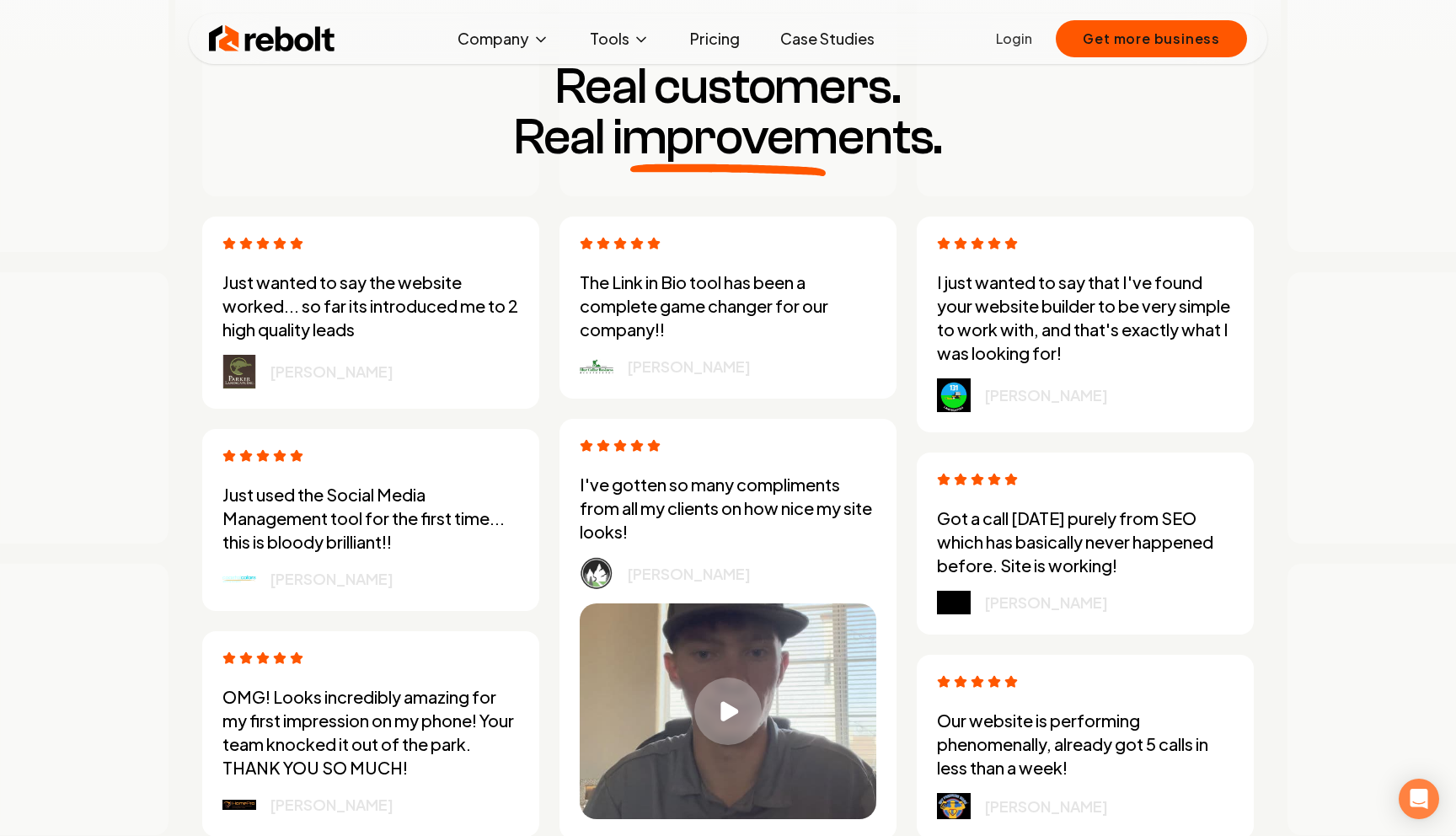
click at [670, 534] on p "I've gotten so many compliments from all my clients on how nice my site looks!" at bounding box center [727, 508] width 296 height 71
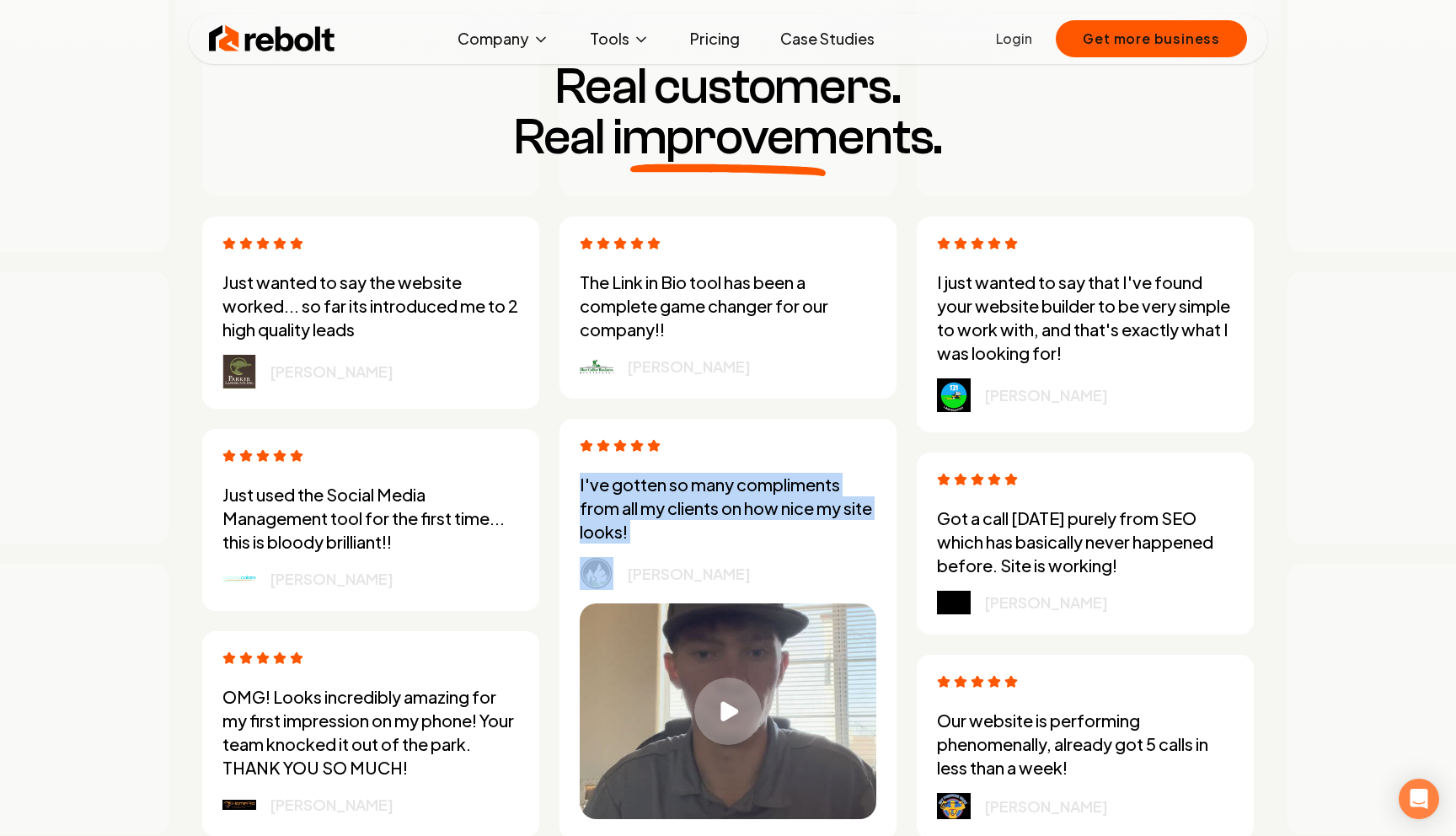
click at [670, 534] on p "I've gotten so many compliments from all my clients on how nice my site looks!" at bounding box center [727, 508] width 296 height 71
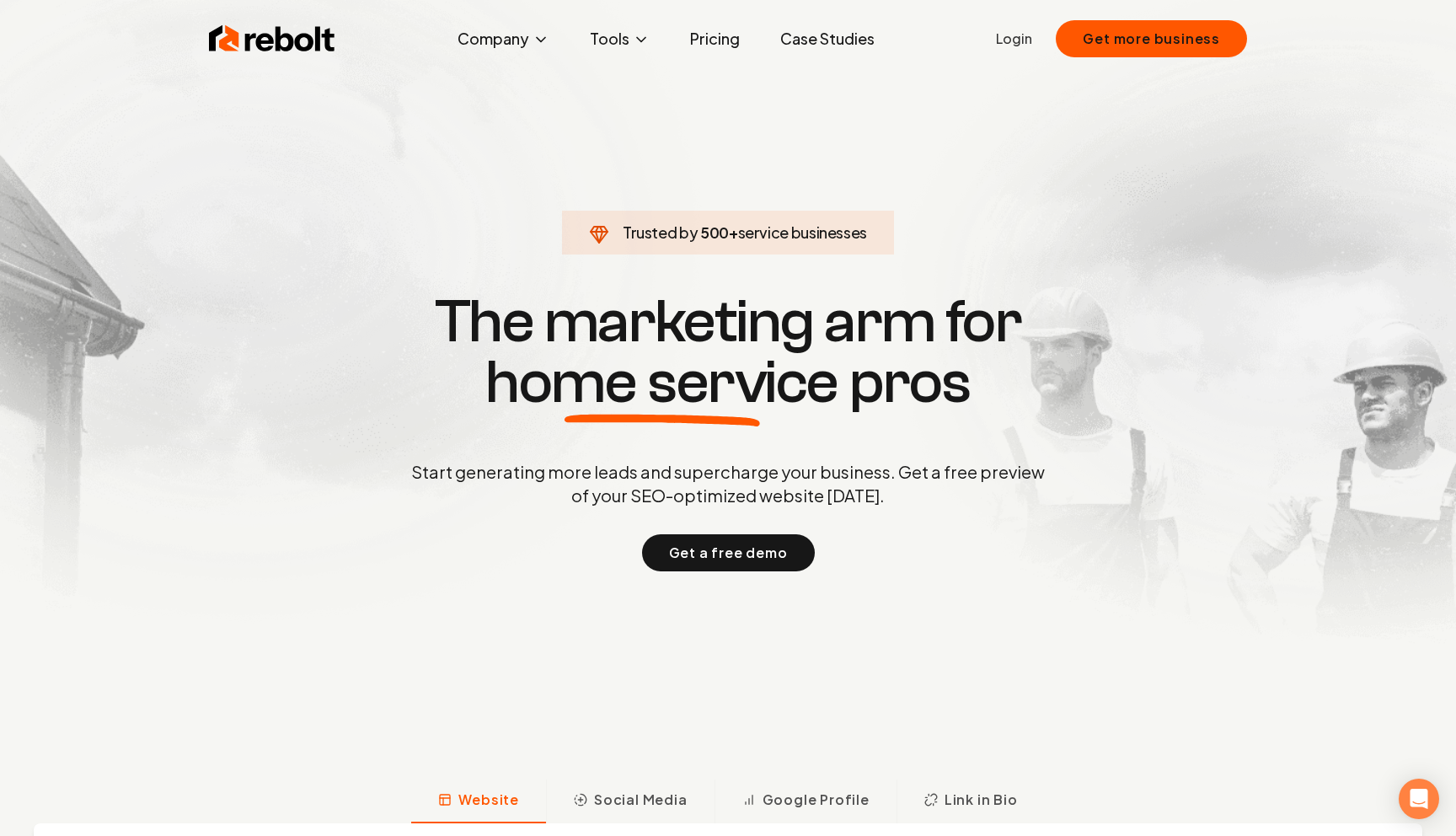
click at [804, 401] on span "home service" at bounding box center [662, 382] width 353 height 60
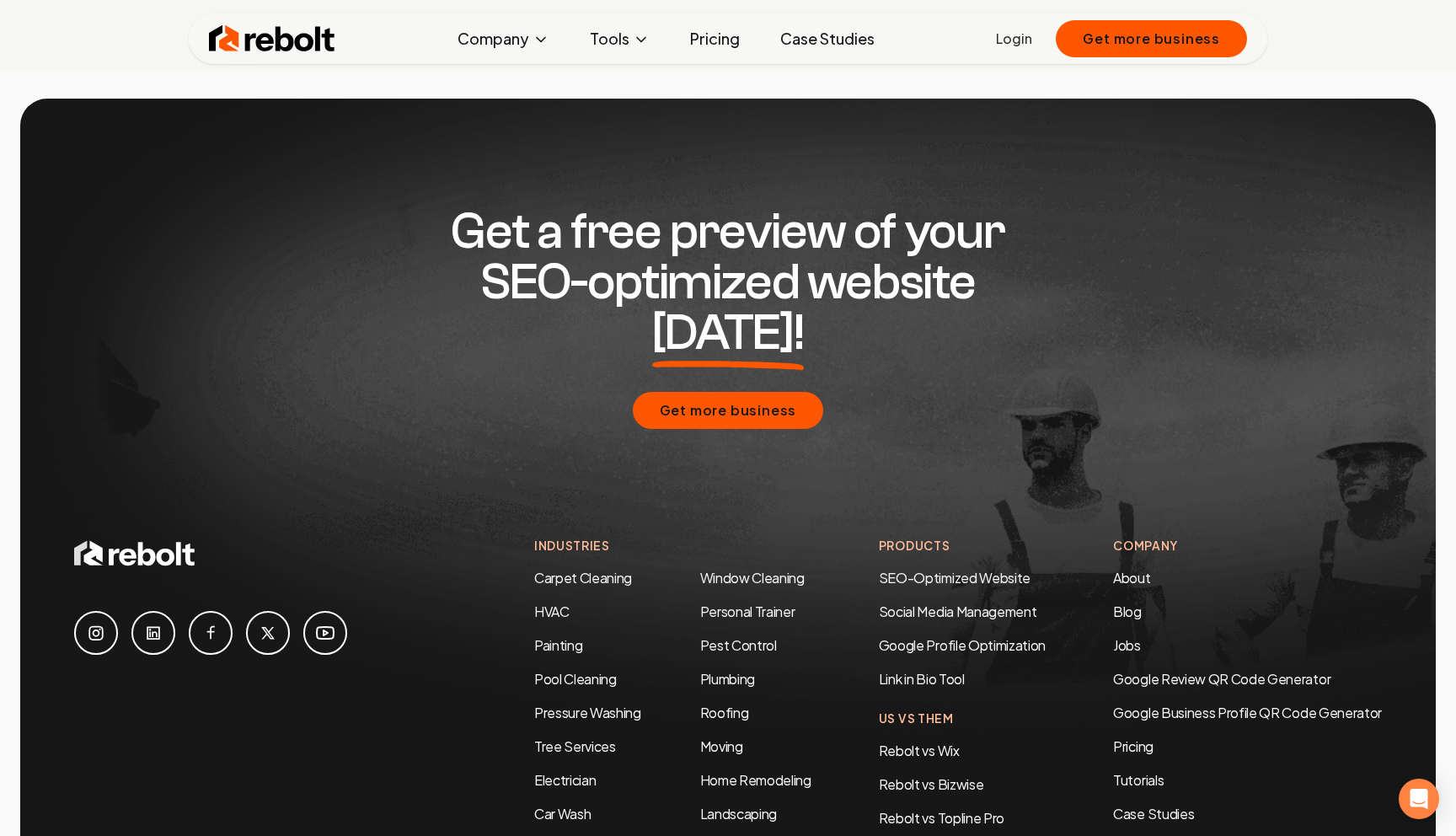
scroll to position [8153, 0]
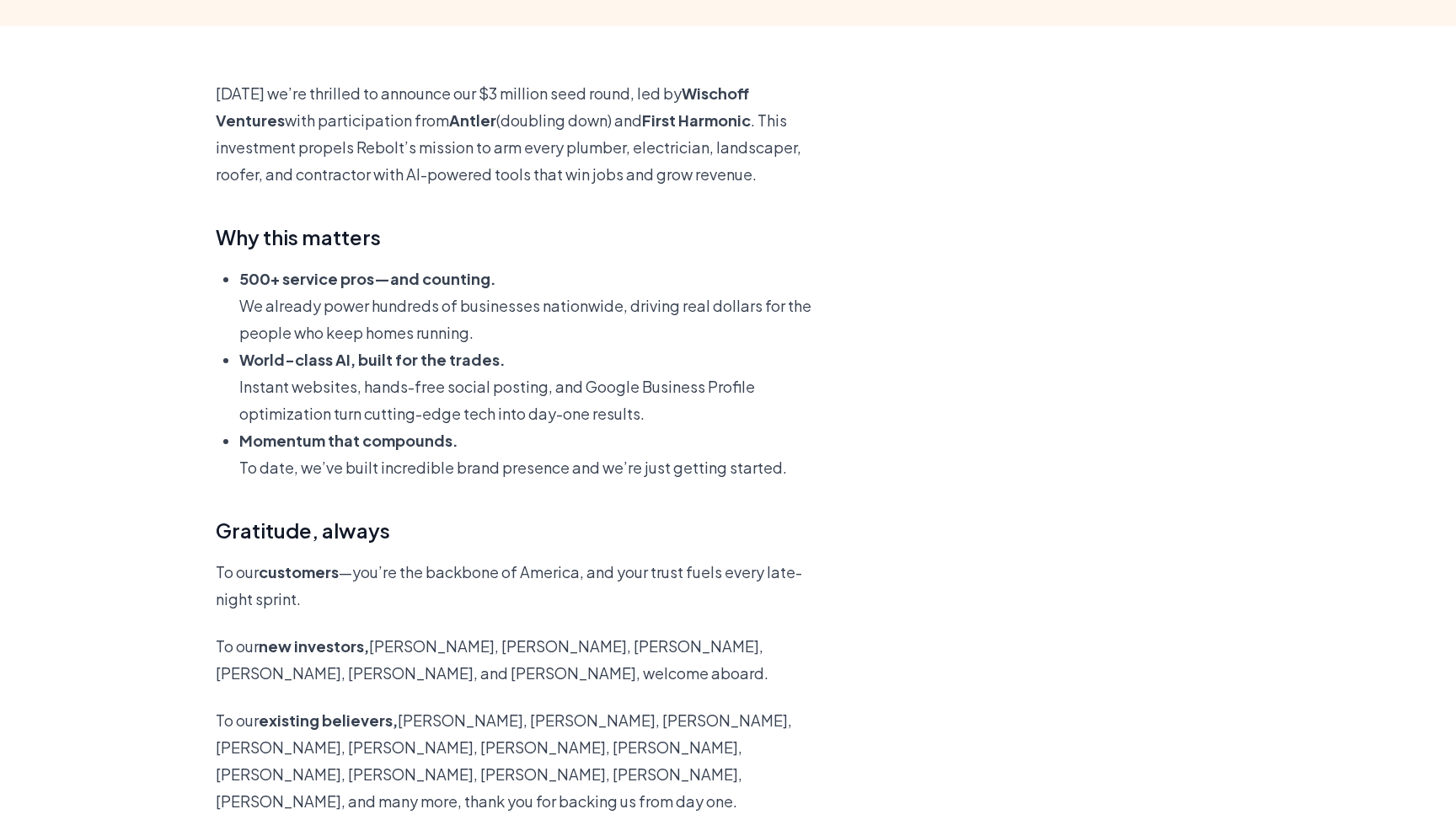
scroll to position [485, 0]
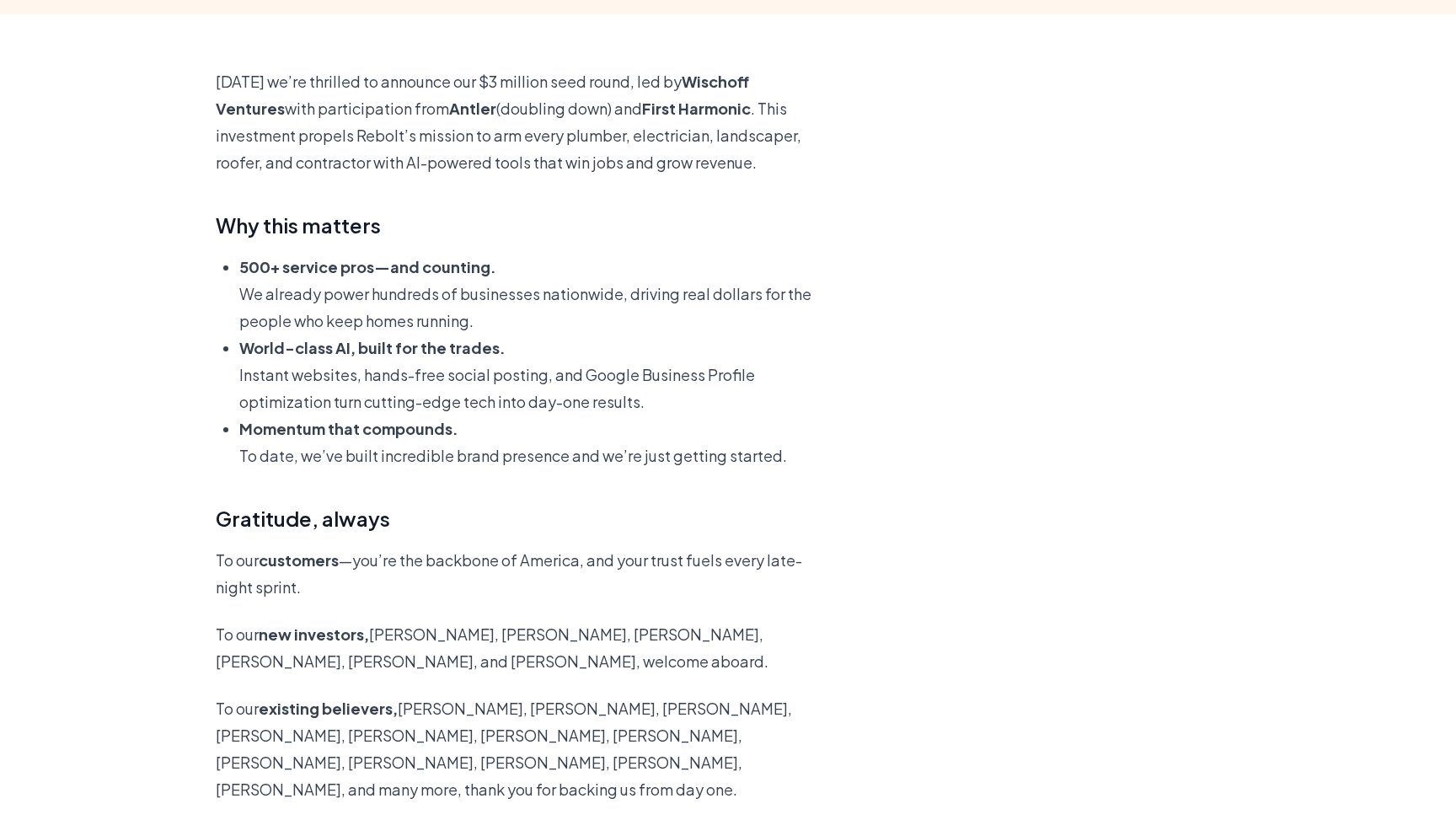
click at [710, 163] on p "[DATE] we’re thrilled to announce our $3 million seed round, led by [PERSON_NAM…" at bounding box center [526, 122] width 621 height 108
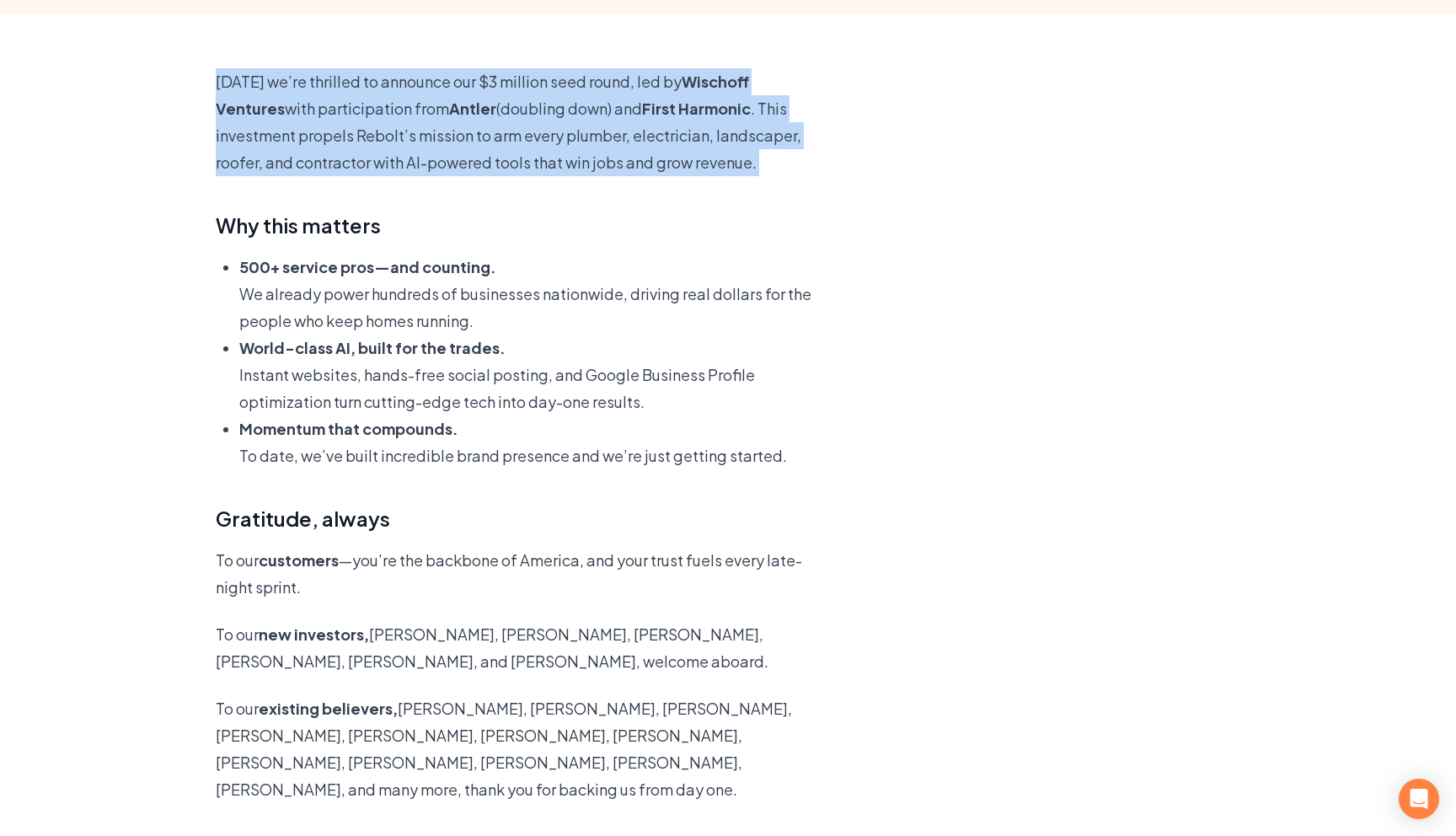
click at [710, 163] on p "[DATE] we’re thrilled to announce our $3 million seed round, led by [PERSON_NAM…" at bounding box center [526, 122] width 621 height 108
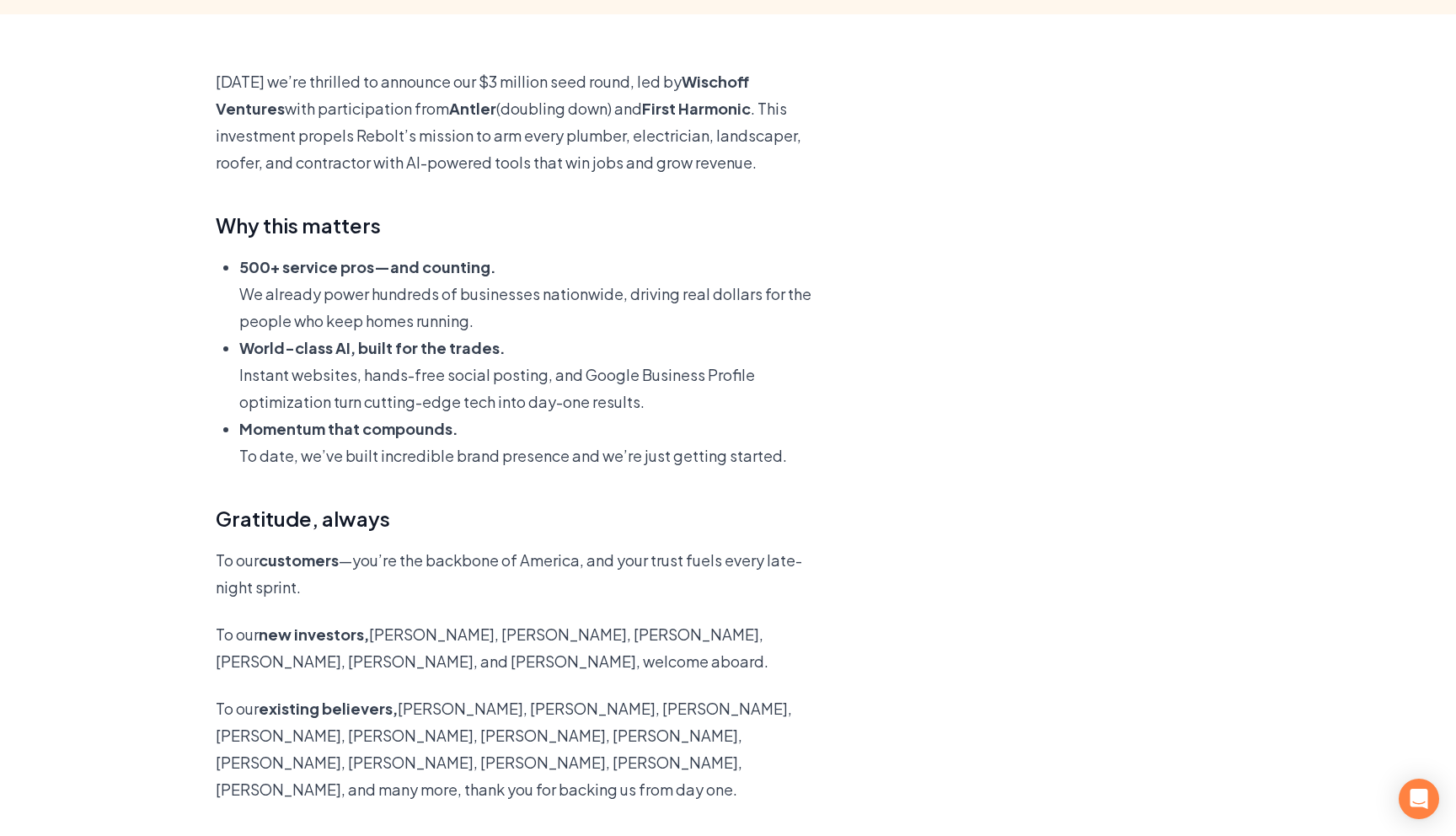
click at [710, 163] on p "[DATE] we’re thrilled to announce our $3 million seed round, led by [PERSON_NAM…" at bounding box center [526, 122] width 621 height 108
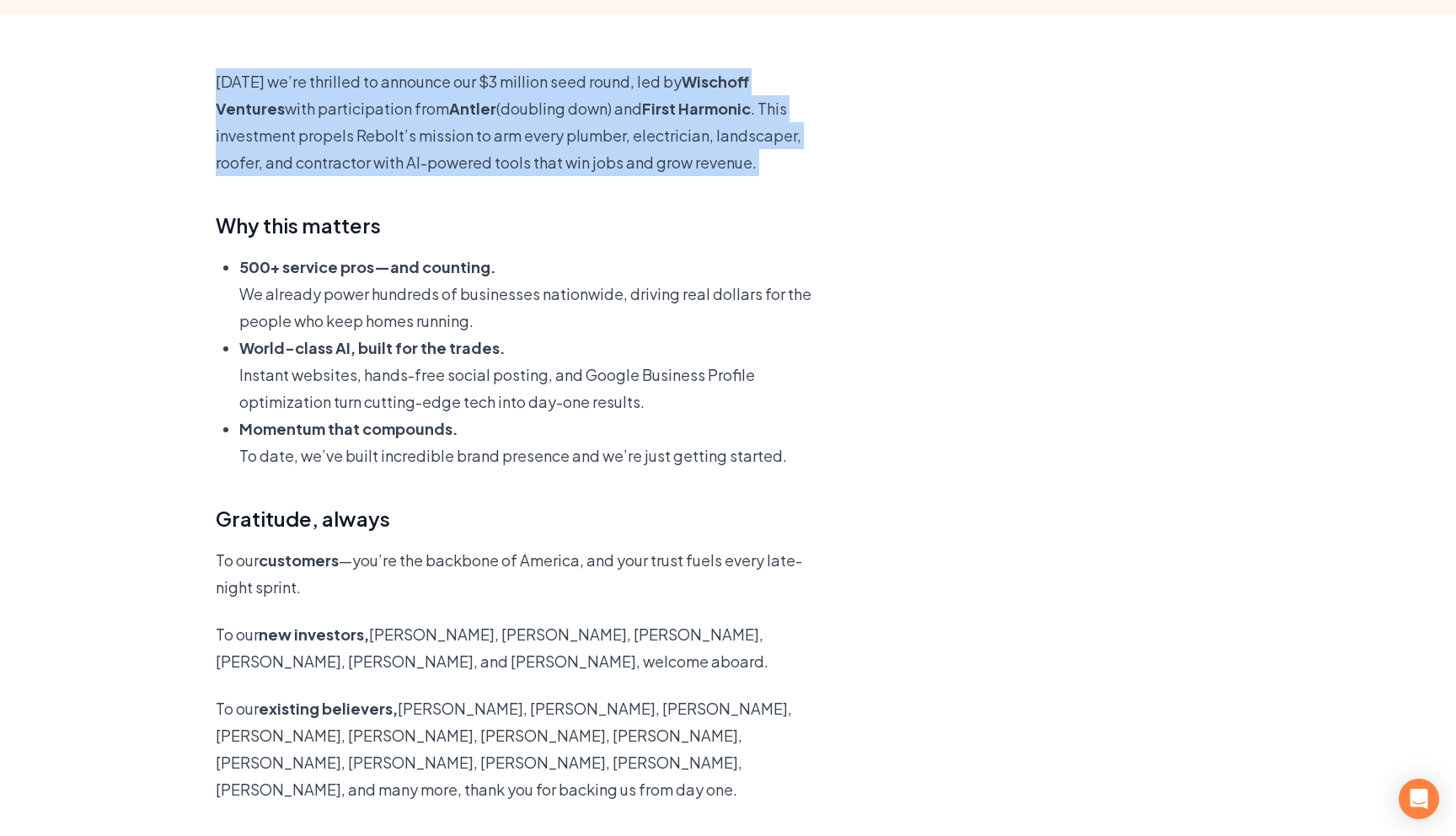
click at [710, 163] on p "[DATE] we’re thrilled to announce our $3 million seed round, led by [PERSON_NAM…" at bounding box center [526, 122] width 621 height 108
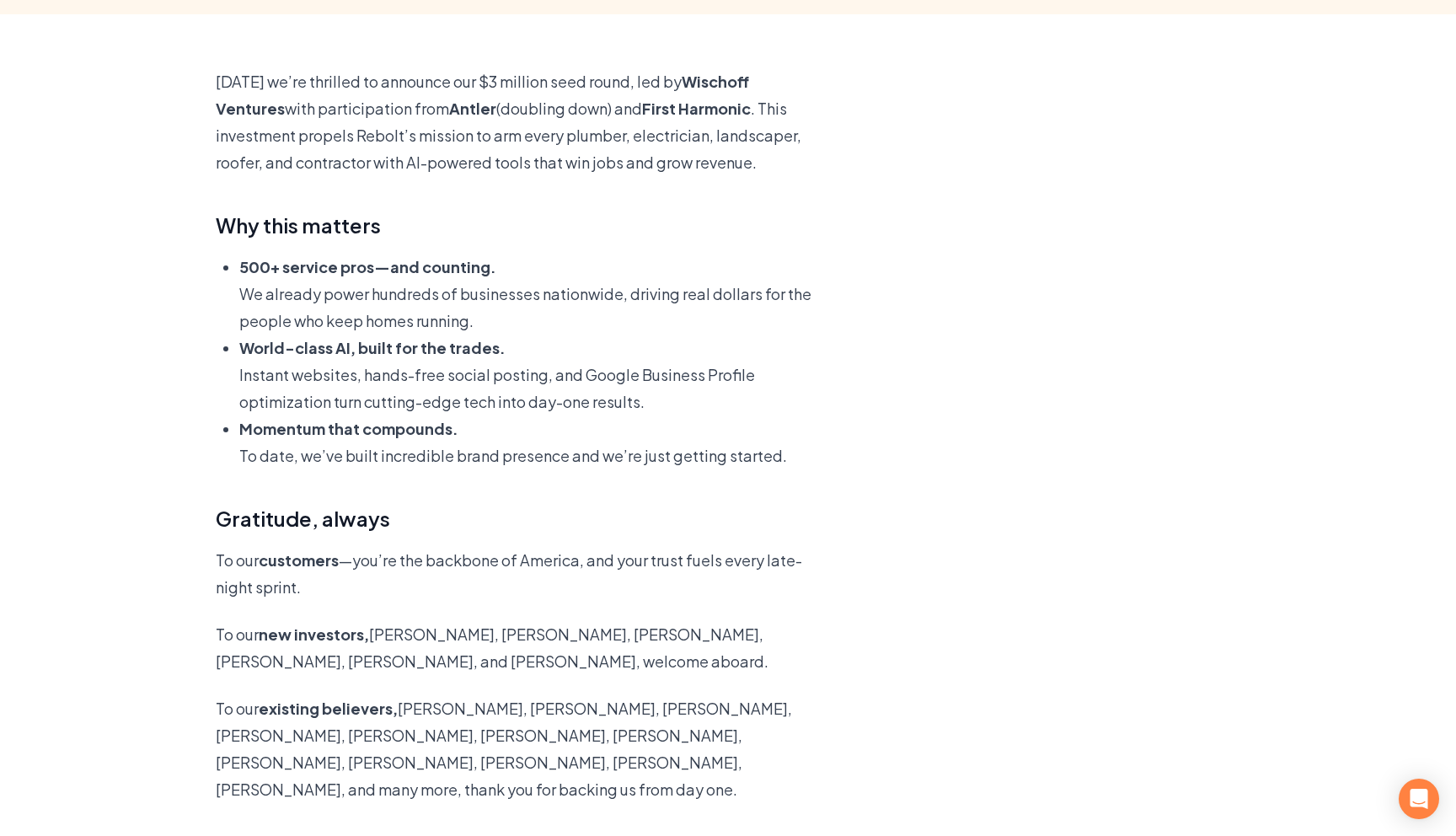
click at [668, 410] on p "Instant websites, hands-free social posting, and Google Business Profile optimi…" at bounding box center [538, 388] width 597 height 54
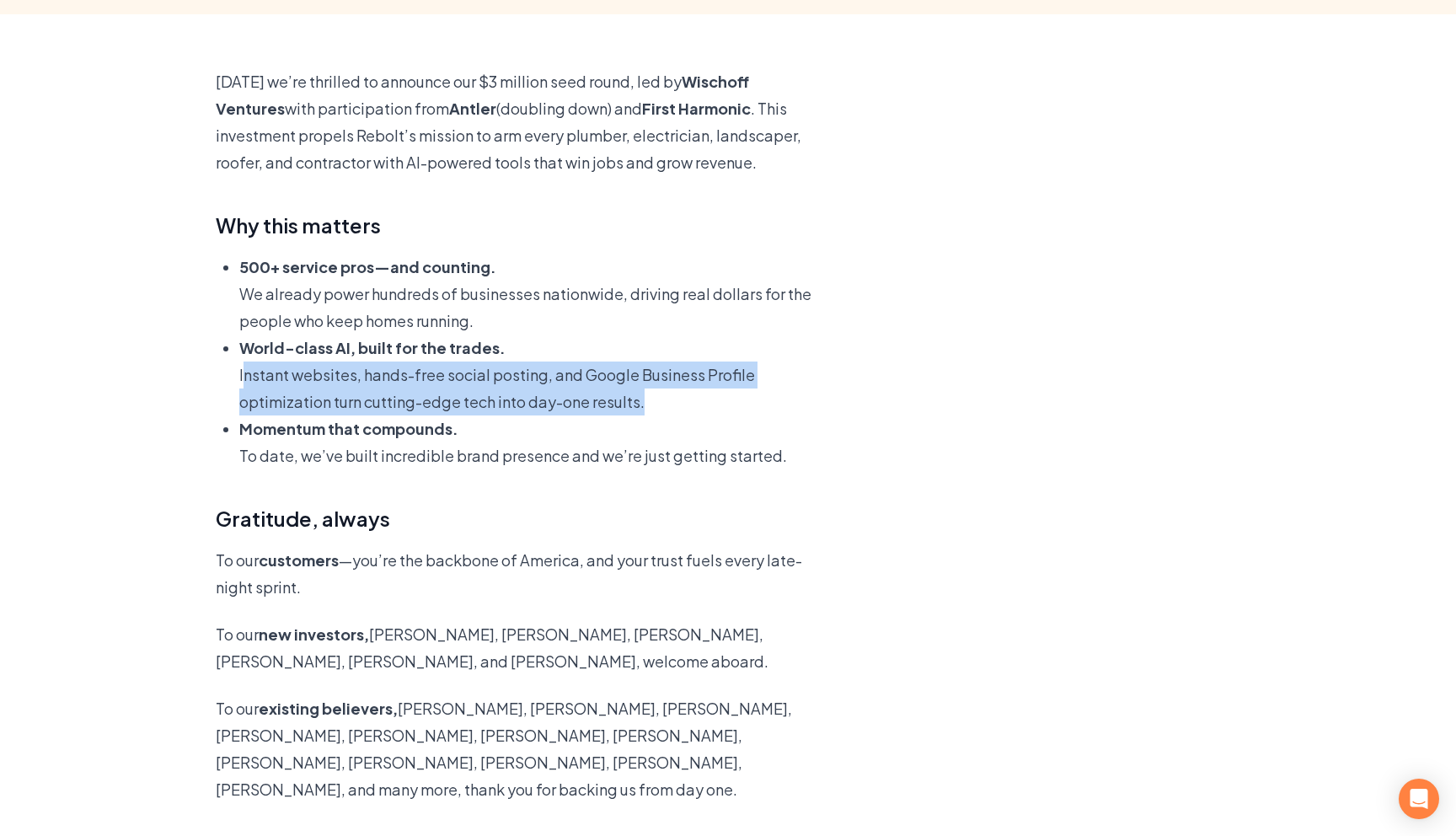
click at [668, 410] on p "Instant websites, hands-free social posting, and Google Business Profile optimi…" at bounding box center [538, 388] width 597 height 54
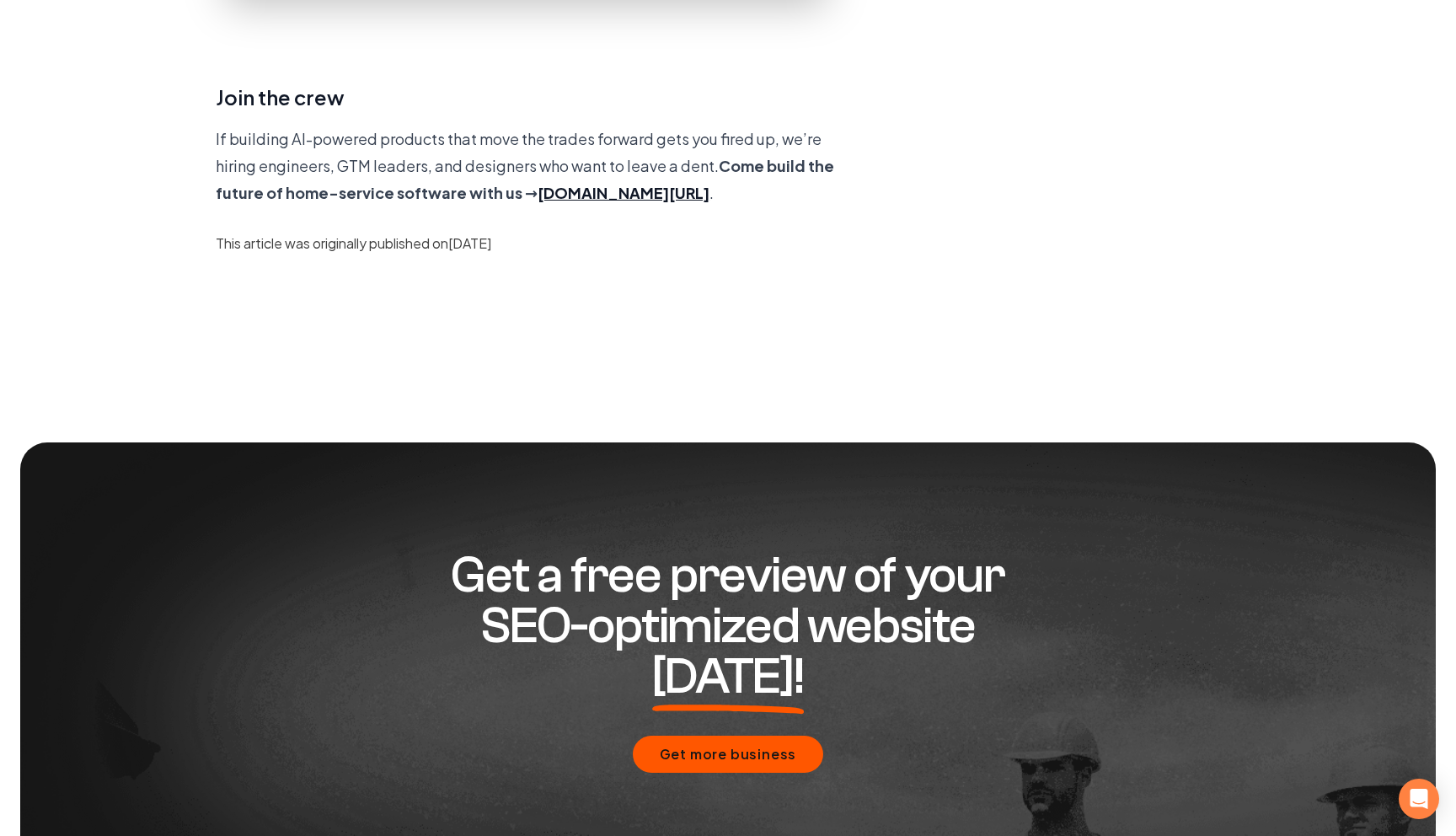
scroll to position [1898, 0]
